Goal: Submit feedback/report problem

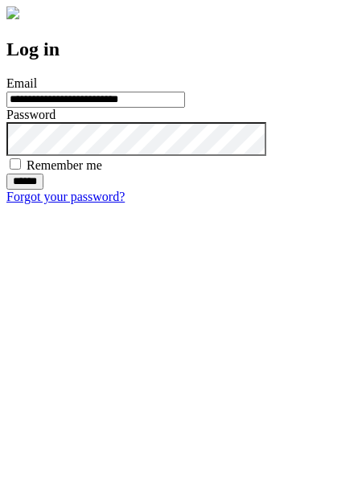
click at [43, 190] on input "******" at bounding box center [24, 182] width 37 height 16
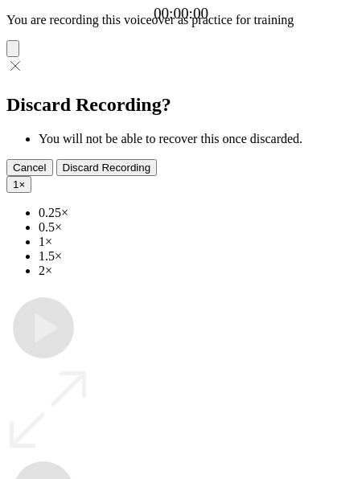
type input "**********"
